Goal: Check status: Check status

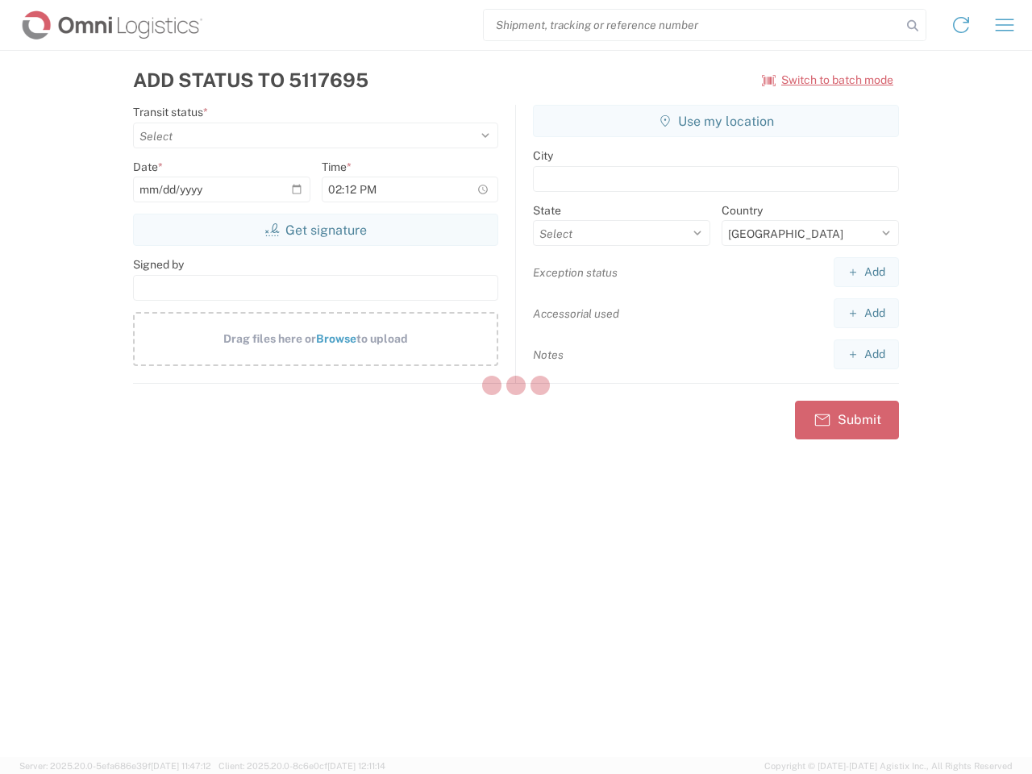
select select "US"
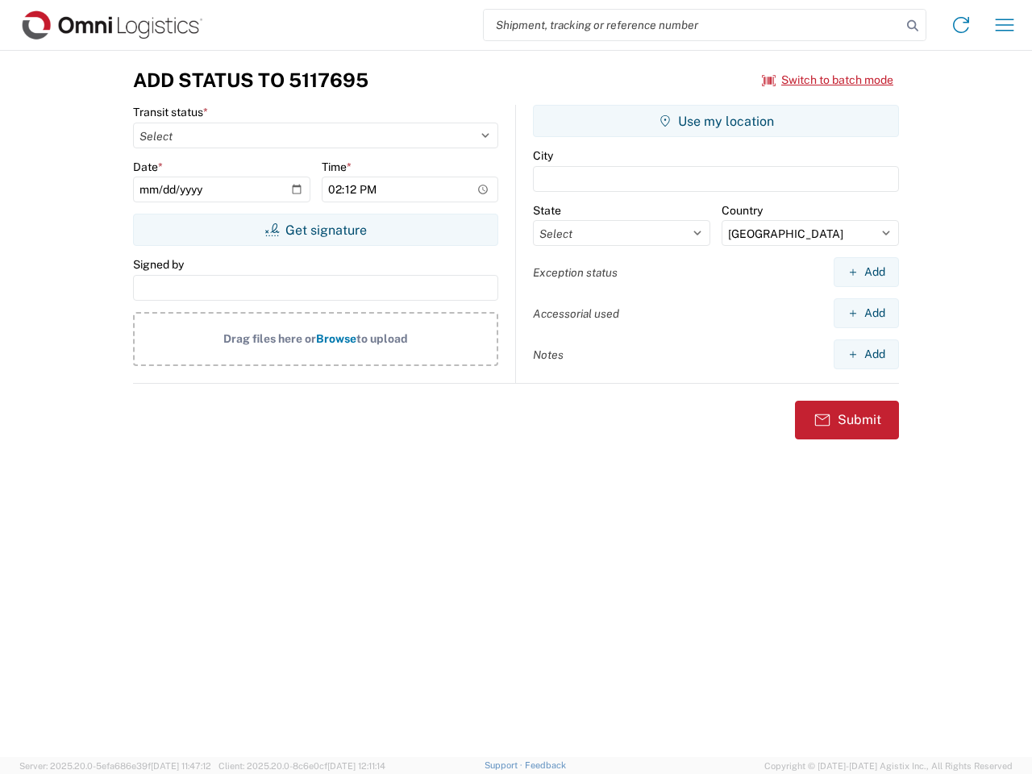
click at [692, 25] on input "search" at bounding box center [692, 25] width 417 height 31
click at [912, 26] on icon at bounding box center [912, 26] width 23 height 23
click at [961, 25] on icon at bounding box center [961, 25] width 26 height 26
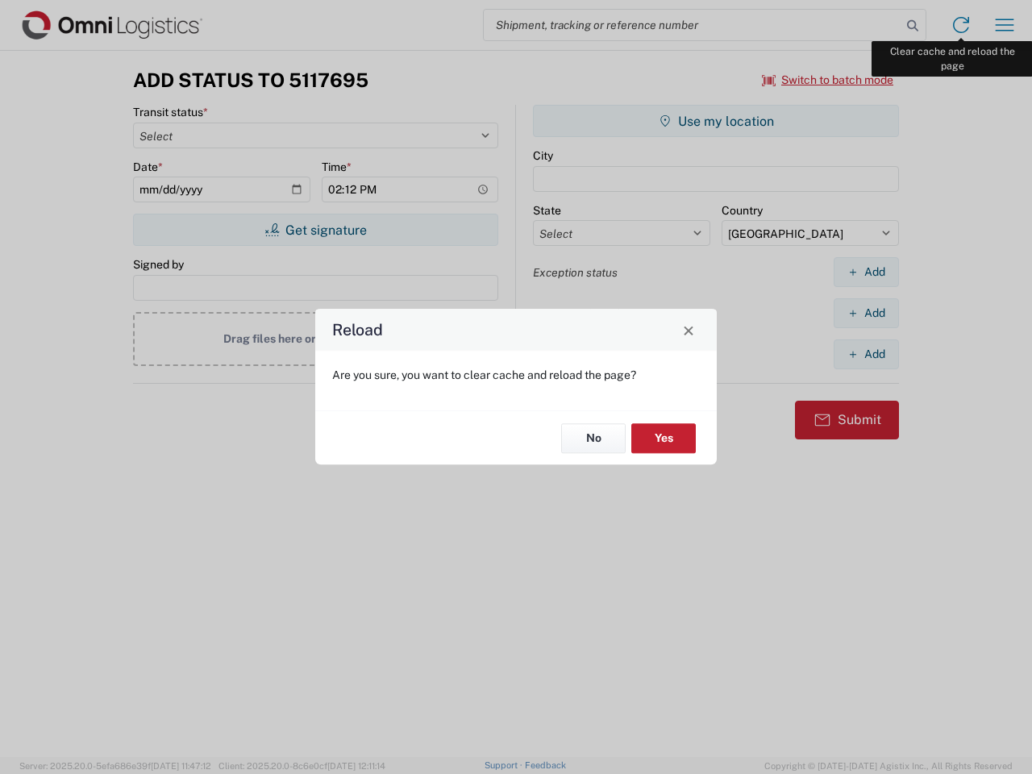
click at [1004, 25] on div "Reload Are you sure, you want to clear cache and reload the page? No Yes" at bounding box center [516, 387] width 1032 height 774
click at [828, 80] on div "Reload Are you sure, you want to clear cache and reload the page? No Yes" at bounding box center [516, 387] width 1032 height 774
click at [315, 230] on div "Reload Are you sure, you want to clear cache and reload the page? No Yes" at bounding box center [516, 387] width 1032 height 774
click at [716, 121] on div "Reload Are you sure, you want to clear cache and reload the page? No Yes" at bounding box center [516, 387] width 1032 height 774
click at [866, 272] on div "Reload Are you sure, you want to clear cache and reload the page? No Yes" at bounding box center [516, 387] width 1032 height 774
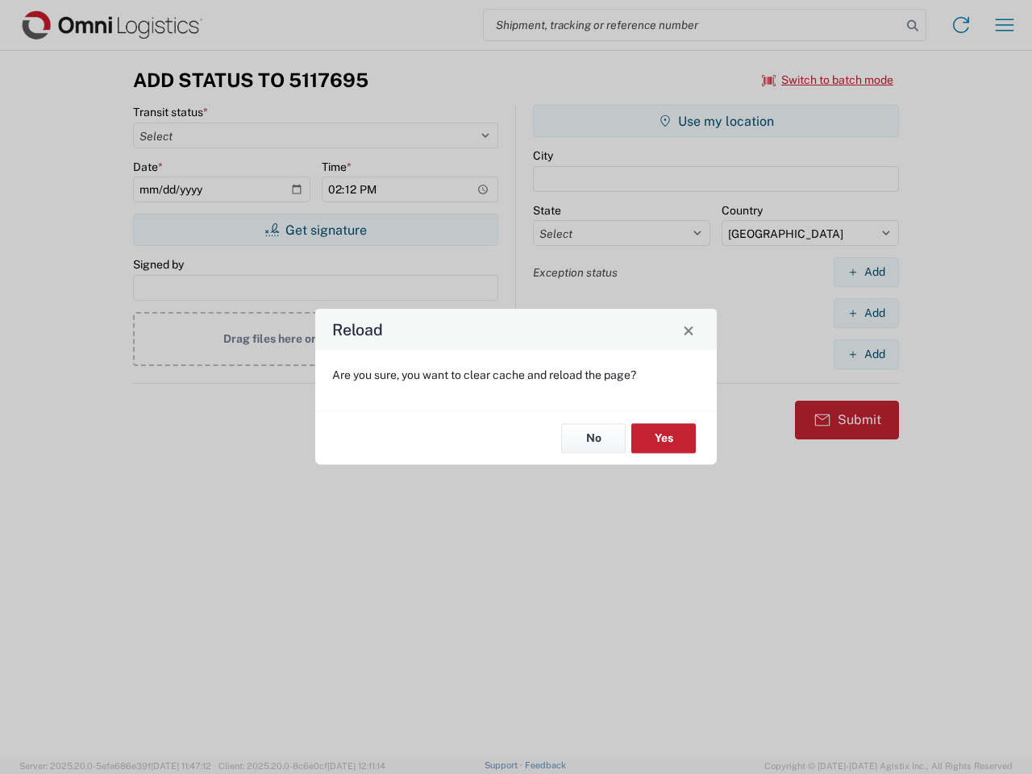
click at [866, 313] on div "Reload Are you sure, you want to clear cache and reload the page? No Yes" at bounding box center [516, 387] width 1032 height 774
click at [866, 354] on div "Reload Are you sure, you want to clear cache and reload the page? No Yes" at bounding box center [516, 387] width 1032 height 774
